Goal: Task Accomplishment & Management: Manage account settings

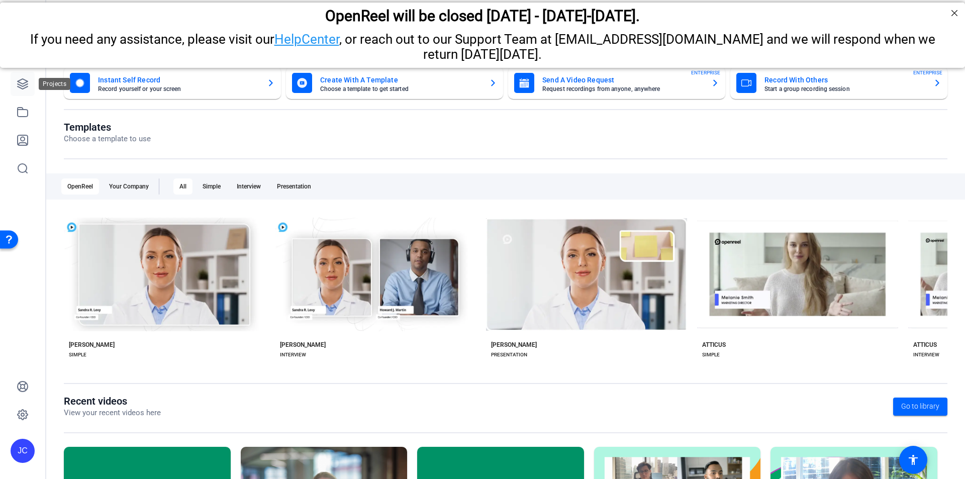
click at [22, 83] on icon at bounding box center [23, 84] width 12 height 12
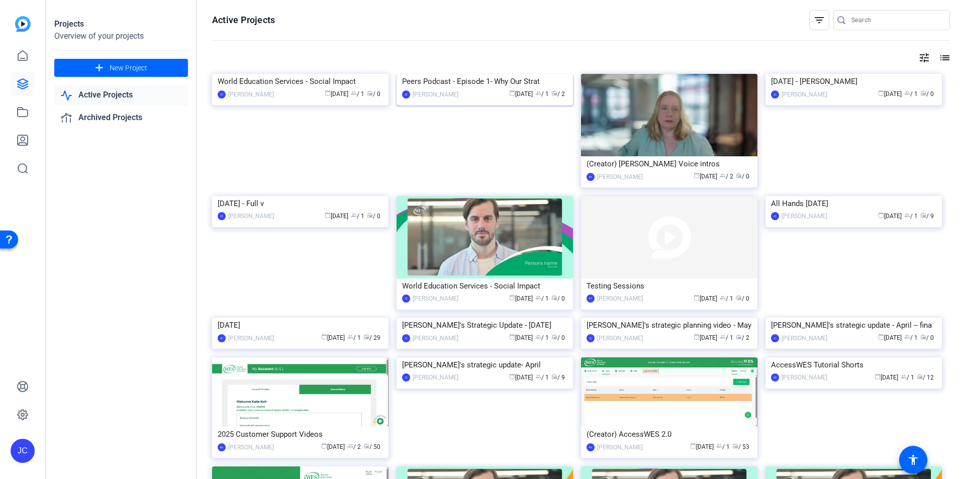
click at [488, 74] on img at bounding box center [485, 74] width 176 height 0
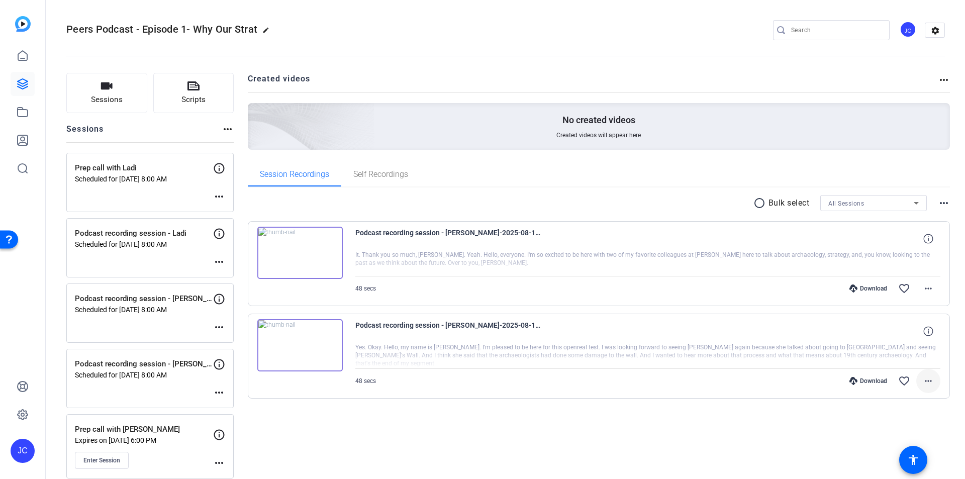
click at [925, 380] on mat-icon "more_horiz" at bounding box center [929, 381] width 12 height 12
click at [898, 360] on span "Delete clip" at bounding box center [897, 360] width 60 height 12
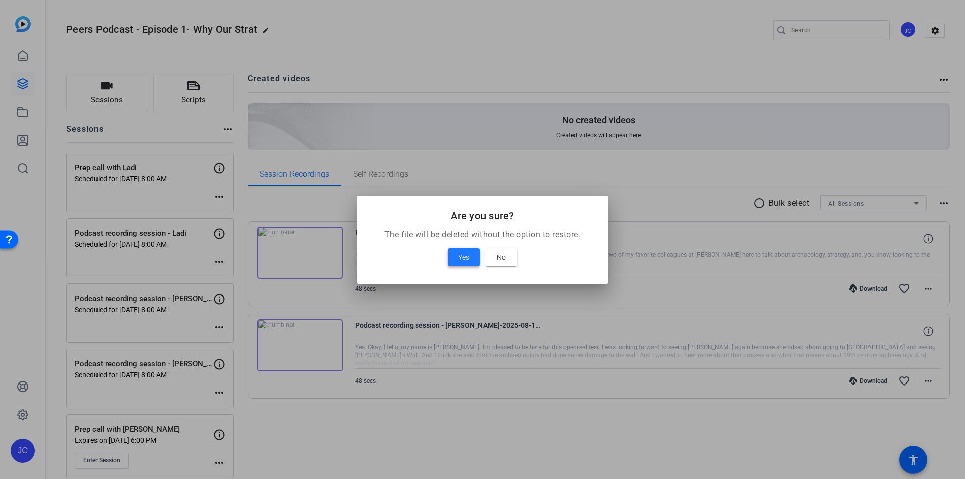
click at [465, 256] on span "Yes" at bounding box center [464, 257] width 11 height 12
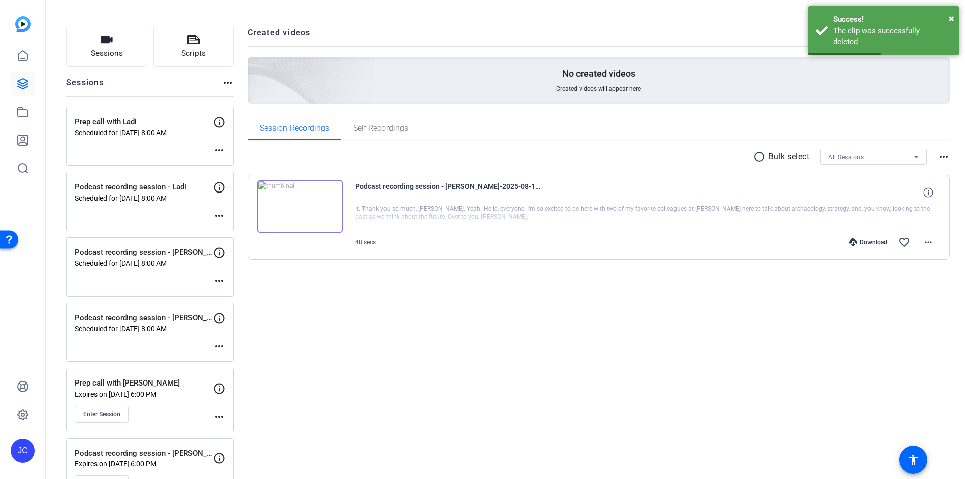
scroll to position [82, 0]
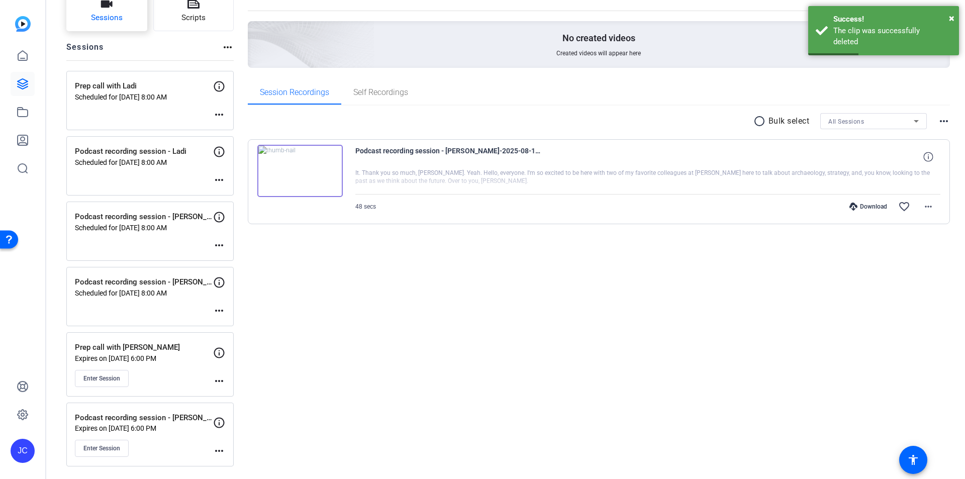
click at [103, 11] on button "Sessions" at bounding box center [106, 11] width 81 height 40
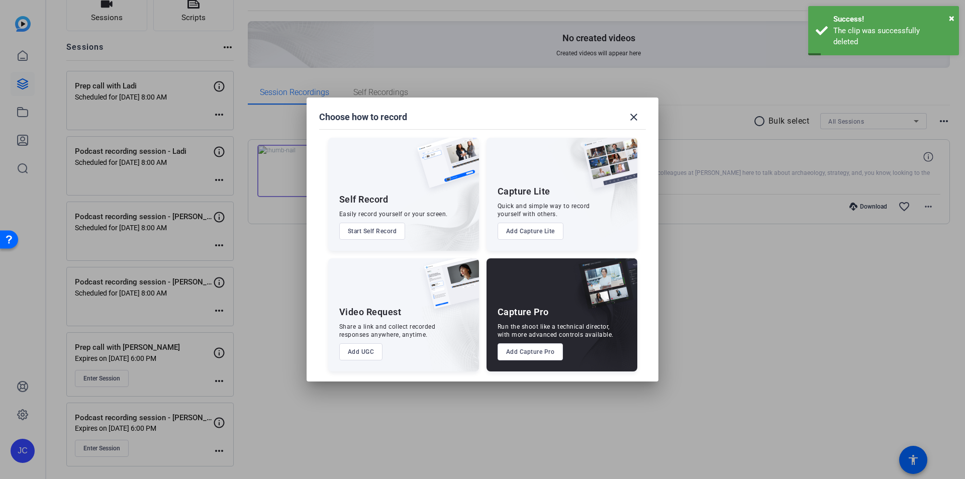
click at [532, 354] on button "Add Capture Pro" at bounding box center [531, 351] width 66 height 17
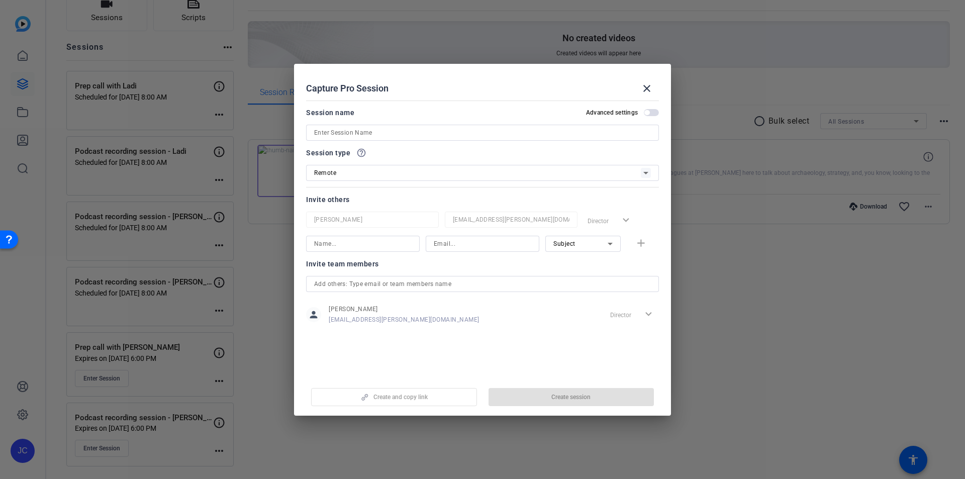
click at [413, 137] on input at bounding box center [482, 133] width 337 height 12
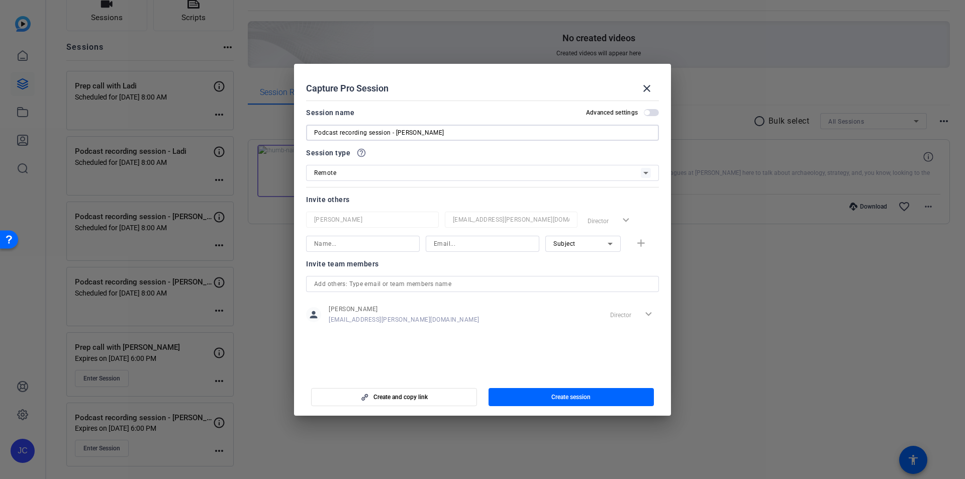
type input "Podcast recording session - [PERSON_NAME]"
click at [647, 112] on span "button" at bounding box center [647, 112] width 5 height 5
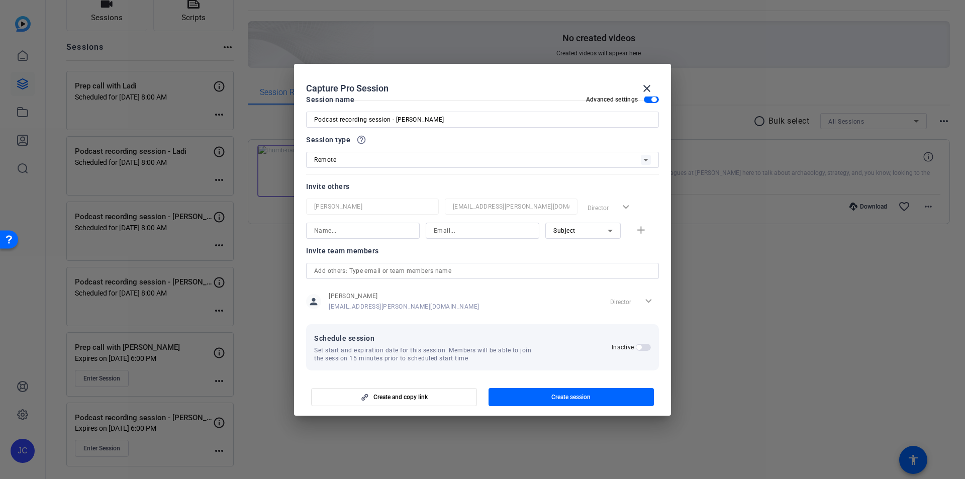
scroll to position [19, 0]
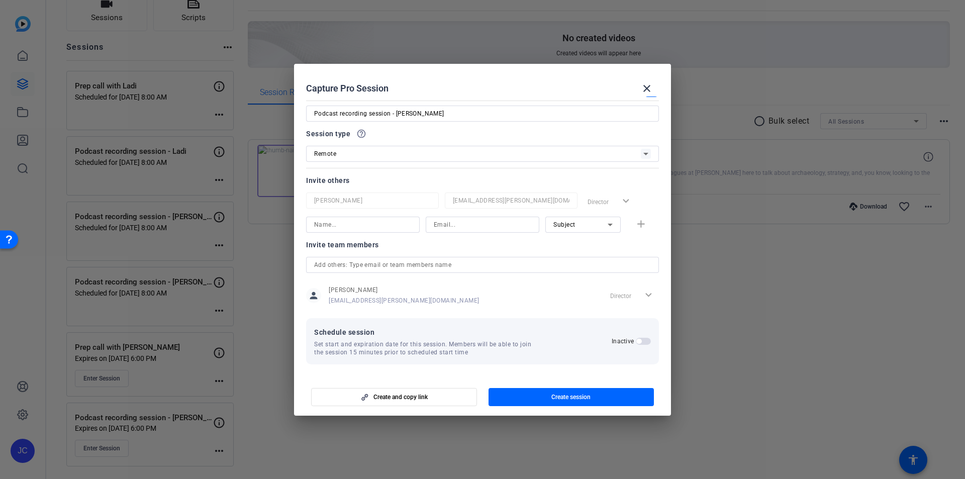
click at [637, 342] on span "button" at bounding box center [643, 341] width 15 height 7
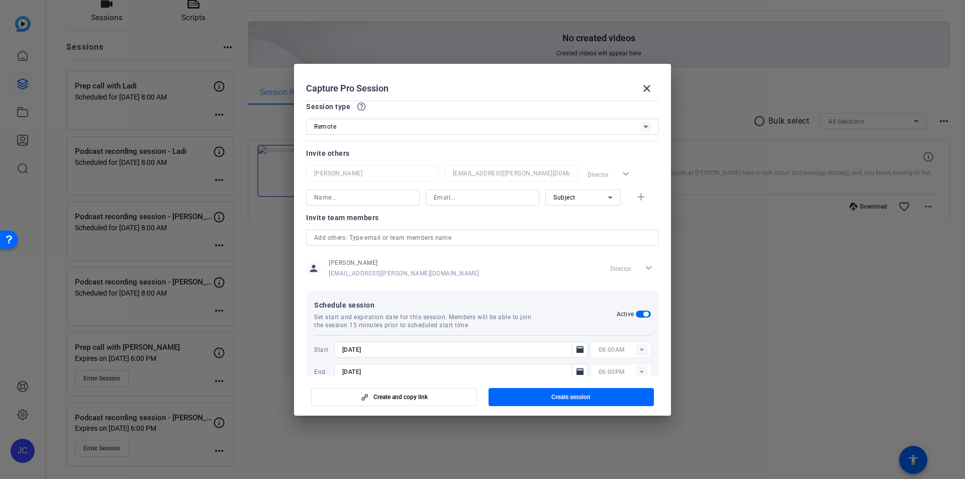
scroll to position [70, 0]
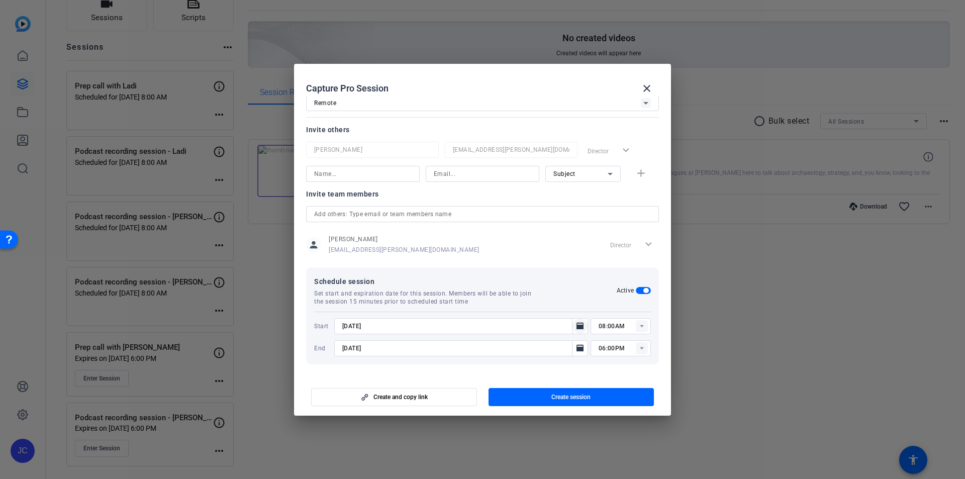
click at [577, 327] on icon "Open calendar" at bounding box center [580, 325] width 7 height 7
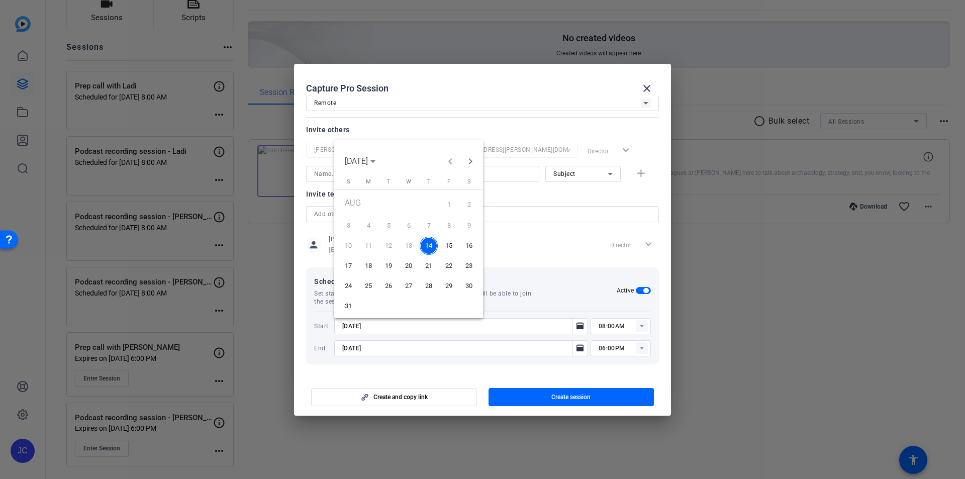
click at [367, 265] on span "18" at bounding box center [369, 266] width 18 height 18
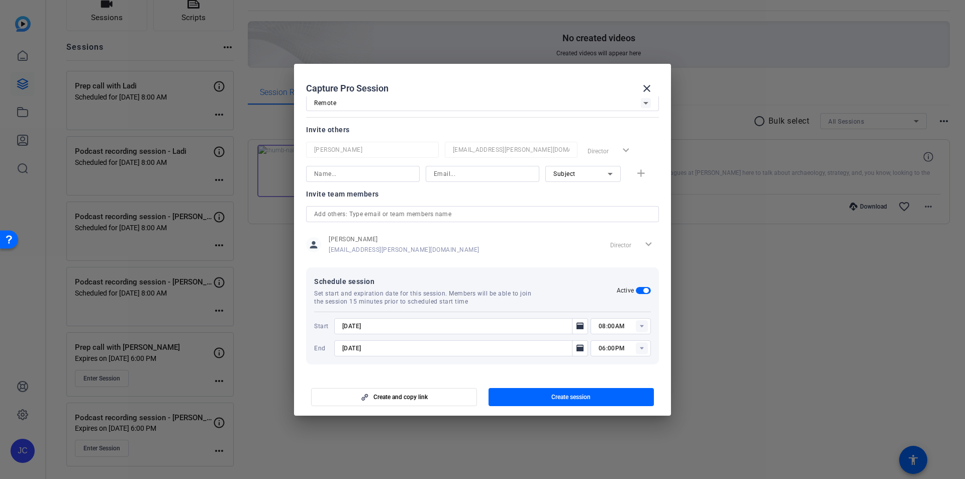
type input "[DATE]"
click at [544, 400] on span "button" at bounding box center [572, 397] width 166 height 24
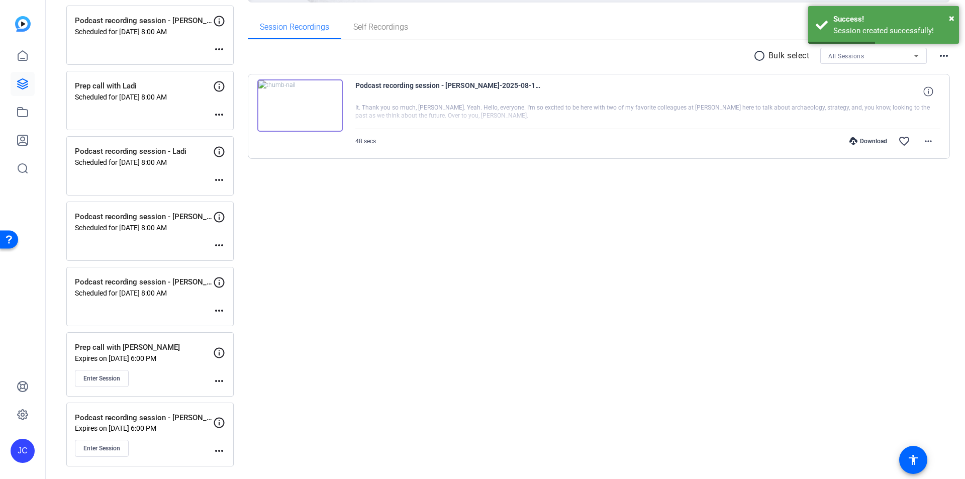
scroll to position [47, 0]
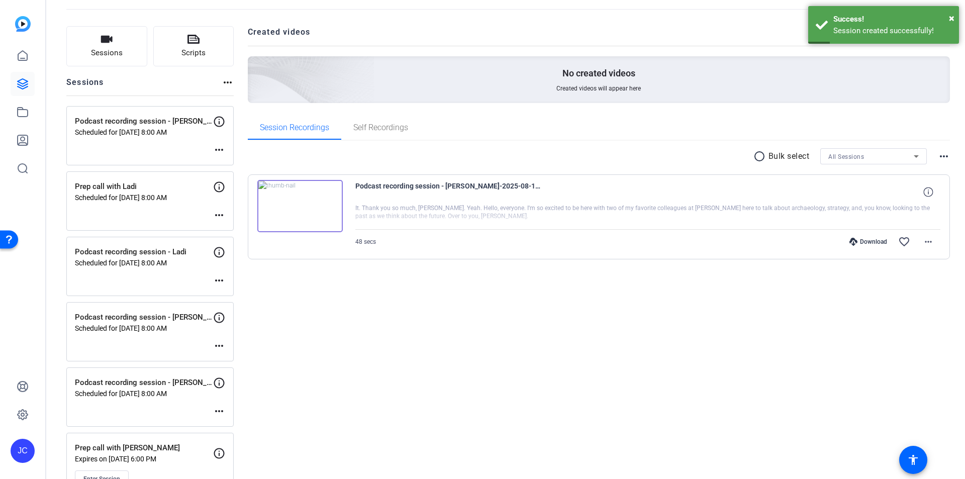
click at [223, 148] on mat-icon "more_horiz" at bounding box center [219, 150] width 12 height 12
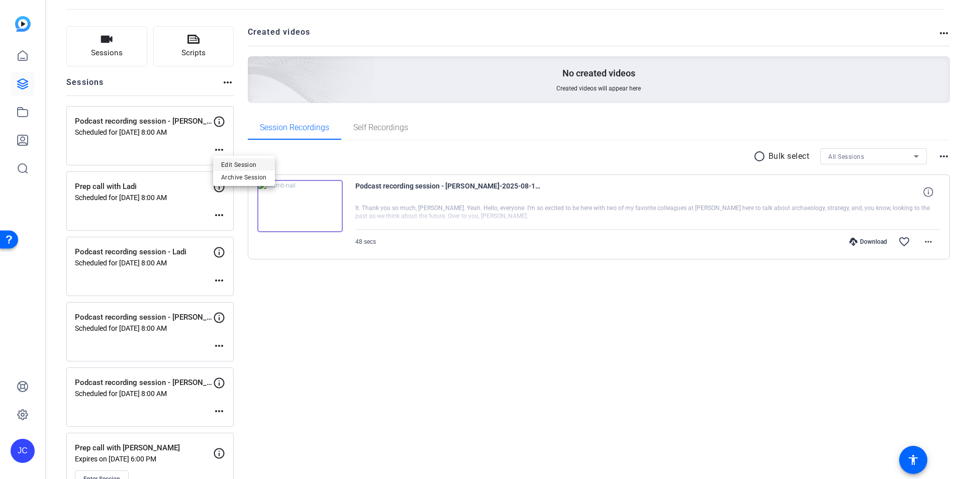
click at [231, 161] on span "Edit Session" at bounding box center [244, 165] width 46 height 12
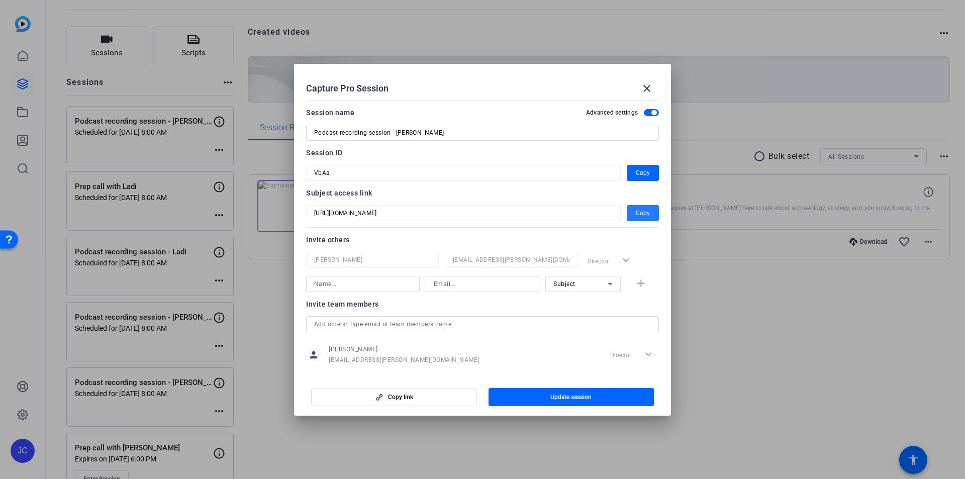
click at [646, 214] on span "button" at bounding box center [643, 213] width 32 height 24
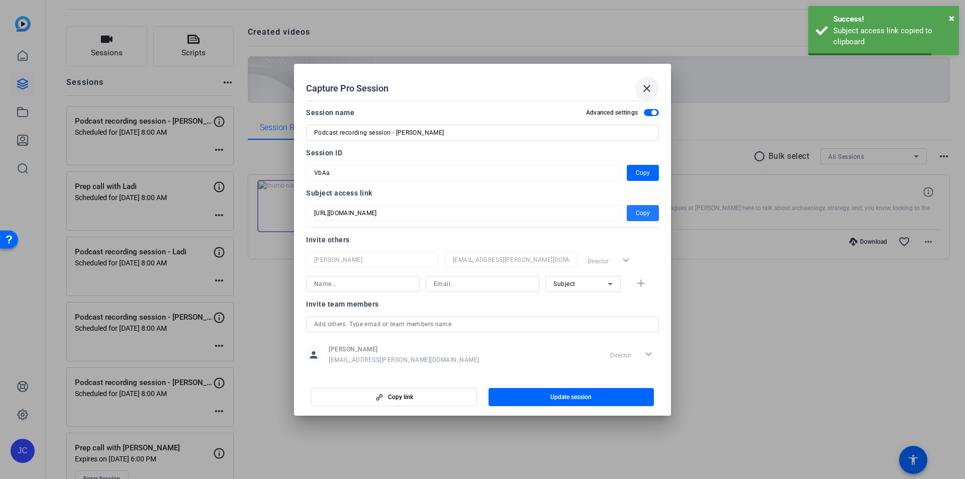
click at [649, 87] on mat-icon "close" at bounding box center [647, 88] width 12 height 12
